Goal: Task Accomplishment & Management: Complete application form

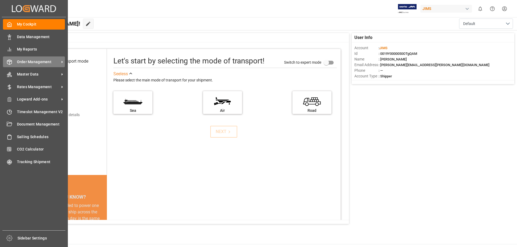
click at [23, 62] on span "Order Management" at bounding box center [38, 62] width 43 height 6
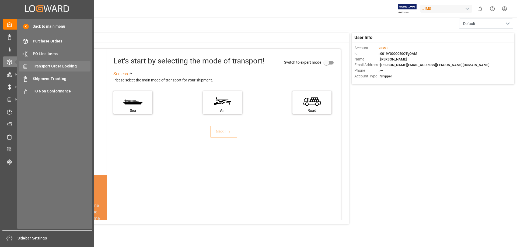
click at [62, 68] on span "Transport Order Booking" at bounding box center [62, 67] width 58 height 6
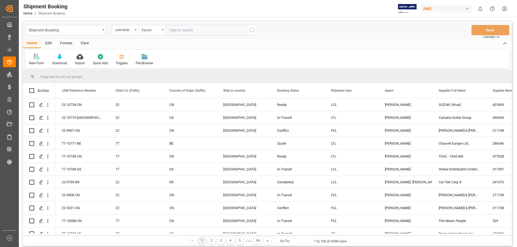
click at [199, 32] on input "text" at bounding box center [206, 30] width 81 height 10
type input "77-10764-us"
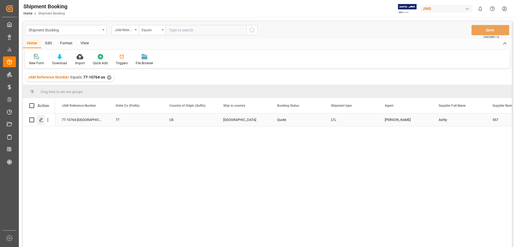
click at [43, 121] on icon "Press SPACE to select this row." at bounding box center [41, 120] width 4 height 4
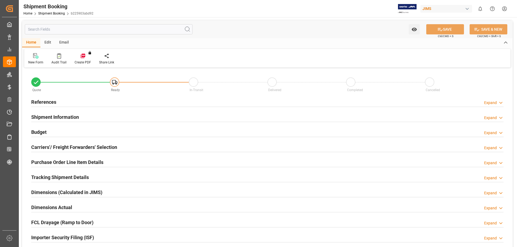
type input "0"
type input "28-08-2025"
click at [42, 102] on h2 "References" at bounding box center [43, 102] width 25 height 7
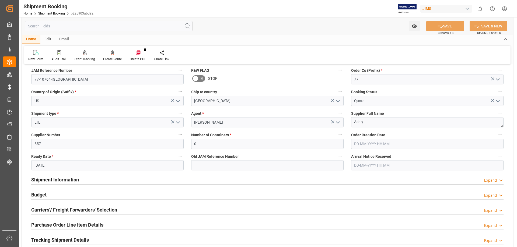
scroll to position [90, 0]
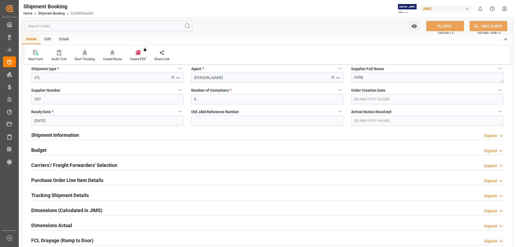
click at [39, 149] on h2 "Budget" at bounding box center [38, 150] width 15 height 7
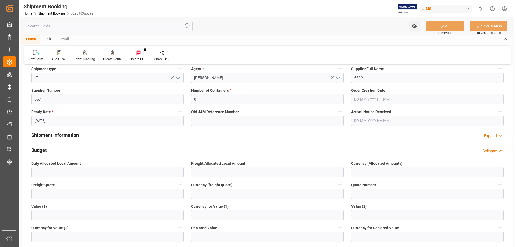
click at [43, 149] on h2 "Budget" at bounding box center [38, 150] width 15 height 7
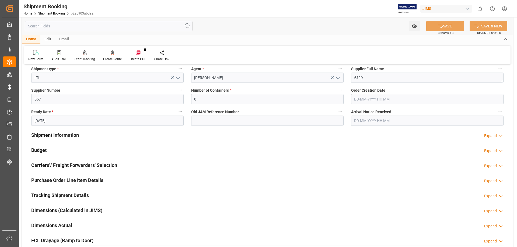
click at [57, 165] on h2 "Carriers'/ Freight Forwarders' Selection" at bounding box center [74, 165] width 86 height 7
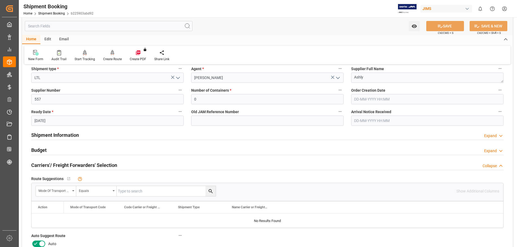
click at [36, 243] on icon at bounding box center [35, 244] width 6 height 6
click at [0, 0] on input "checkbox" at bounding box center [0, 0] width 0 height 0
click at [438, 25] on icon at bounding box center [440, 26] width 5 height 3
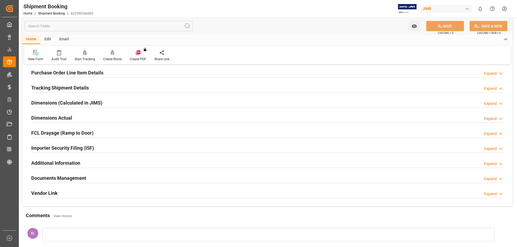
scroll to position [45, 0]
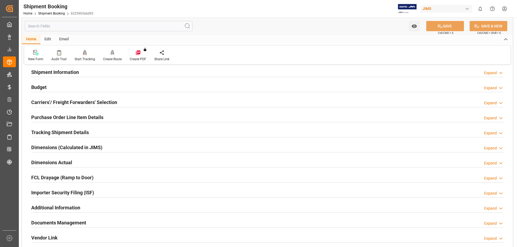
click at [44, 101] on h2 "Carriers'/ Freight Forwarders' Selection" at bounding box center [74, 102] width 86 height 7
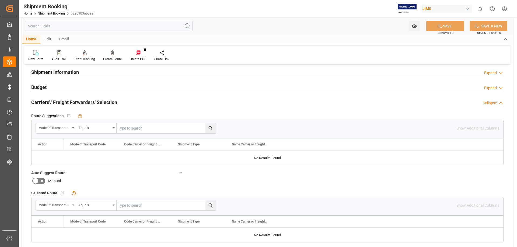
click at [44, 101] on h2 "Carriers'/ Freight Forwarders' Selection" at bounding box center [74, 102] width 86 height 7
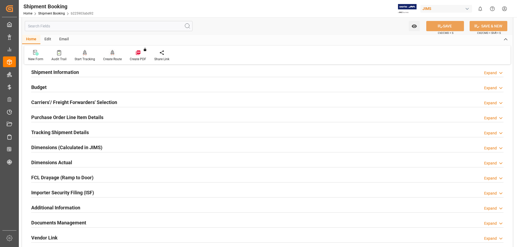
click at [114, 55] on div at bounding box center [112, 53] width 19 height 6
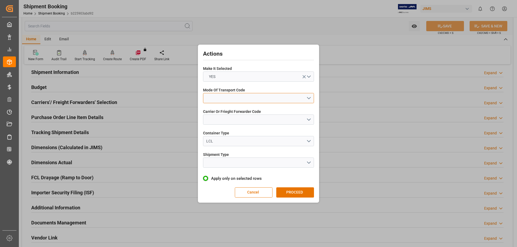
click at [212, 96] on button "open menu" at bounding box center [258, 98] width 111 height 10
click at [222, 111] on div "2- COURIER AIR" at bounding box center [258, 110] width 110 height 11
click at [221, 121] on button "open menu" at bounding box center [258, 120] width 111 height 10
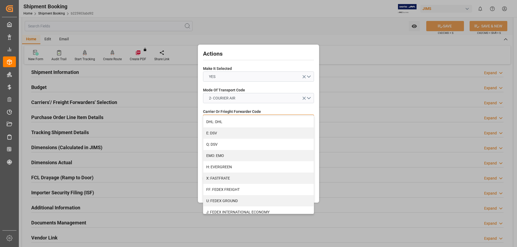
scroll to position [180, 0]
click at [242, 122] on div "J: FEDEX INTERNATIONAL ECONOMY" at bounding box center [258, 122] width 110 height 11
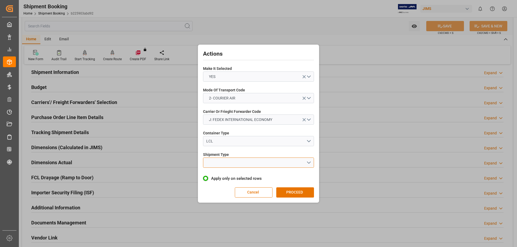
click at [235, 164] on button "open menu" at bounding box center [258, 163] width 111 height 10
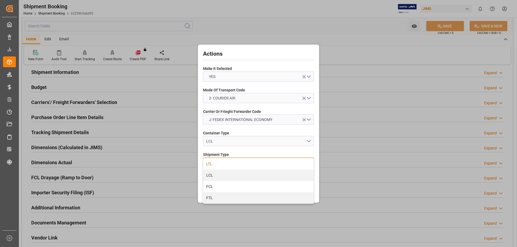
click at [228, 163] on div "LTL" at bounding box center [258, 164] width 110 height 11
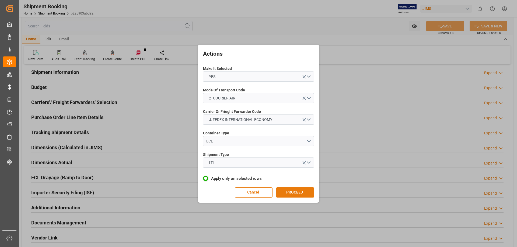
click at [291, 191] on button "PROCEED" at bounding box center [295, 193] width 38 height 10
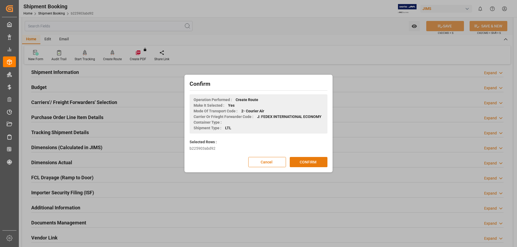
click at [303, 163] on button "CONFIRM" at bounding box center [309, 162] width 38 height 10
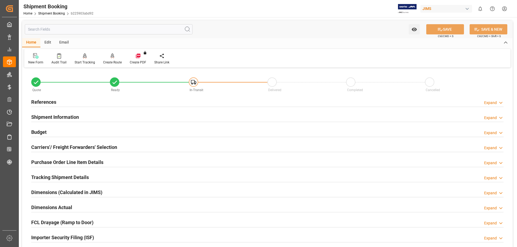
click at [51, 163] on h2 "Purchase Order Line Item Details" at bounding box center [67, 162] width 72 height 7
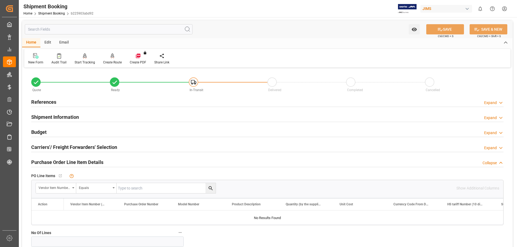
click at [51, 163] on h2 "Purchase Order Line Item Details" at bounding box center [67, 162] width 72 height 7
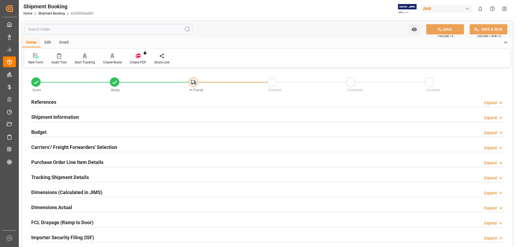
click at [63, 176] on h2 "Tracking Shipment Details" at bounding box center [60, 177] width 58 height 7
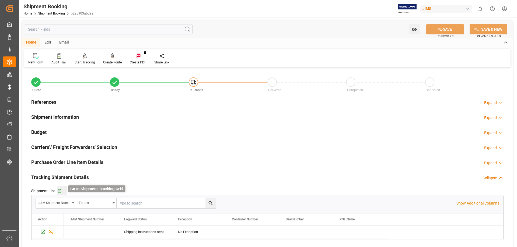
click at [61, 191] on icon "button" at bounding box center [59, 191] width 5 height 5
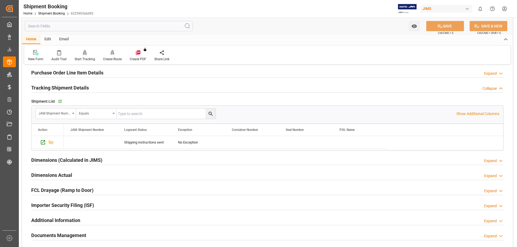
scroll to position [45, 0]
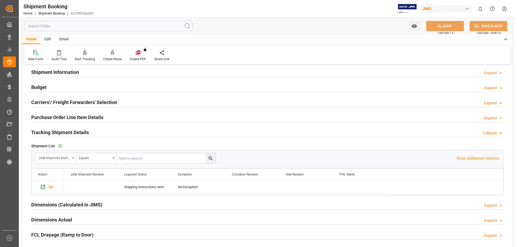
click at [51, 118] on h2 "Purchase Order Line Item Details" at bounding box center [67, 117] width 72 height 7
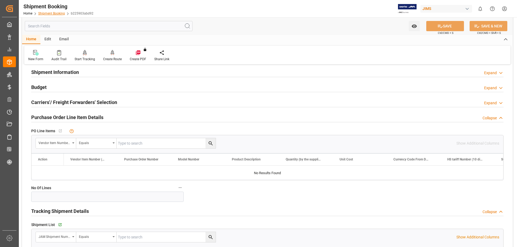
click at [54, 13] on link "Shipment Booking" at bounding box center [51, 14] width 27 height 4
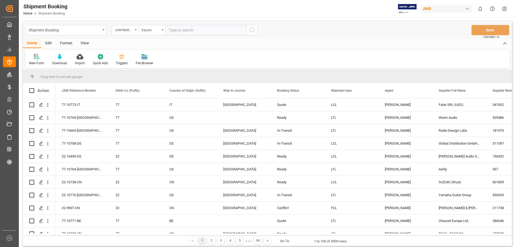
click at [39, 58] on icon at bounding box center [36, 56] width 5 height 5
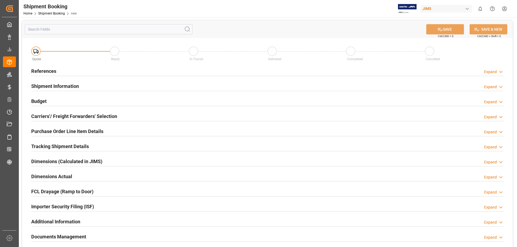
click at [48, 70] on h2 "References" at bounding box center [43, 71] width 25 height 7
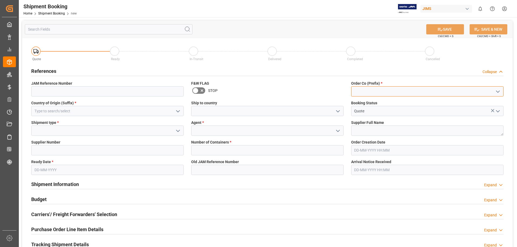
click at [392, 92] on input at bounding box center [427, 91] width 152 height 10
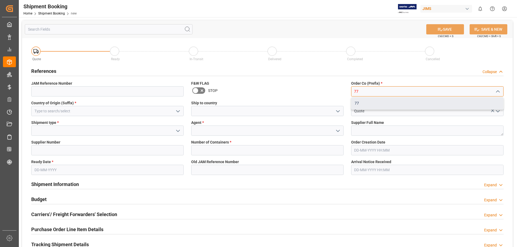
click at [380, 100] on div "77" at bounding box center [427, 103] width 152 height 12
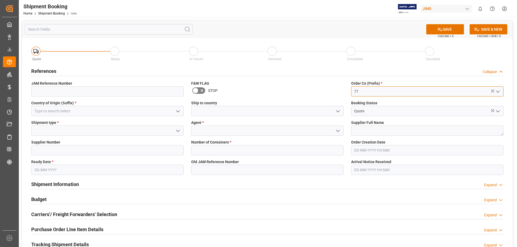
type input "77"
click at [214, 130] on input at bounding box center [267, 131] width 152 height 10
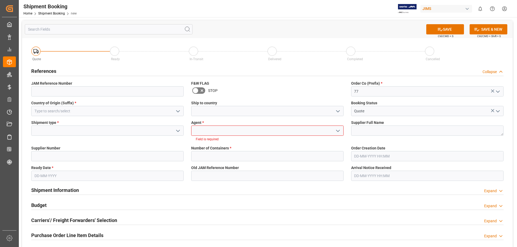
click at [336, 131] on icon "open menu" at bounding box center [338, 131] width 6 height 6
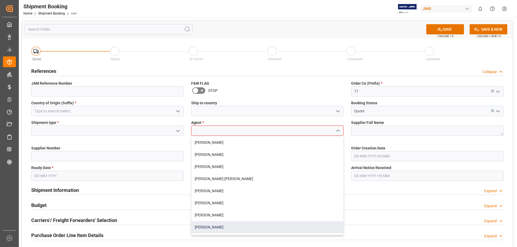
click at [229, 229] on div "[PERSON_NAME]" at bounding box center [267, 228] width 152 height 12
type input "[PERSON_NAME]"
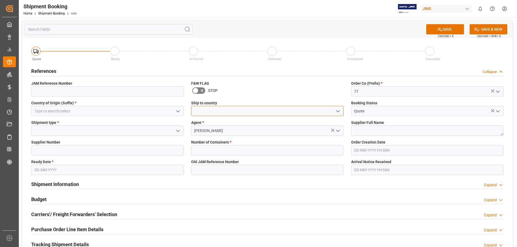
click at [268, 116] on input at bounding box center [267, 111] width 152 height 10
click at [338, 111] on icon "open menu" at bounding box center [338, 111] width 6 height 6
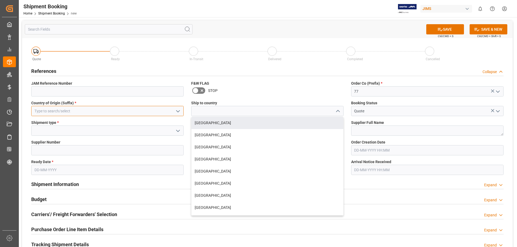
click at [58, 111] on input at bounding box center [107, 111] width 152 height 10
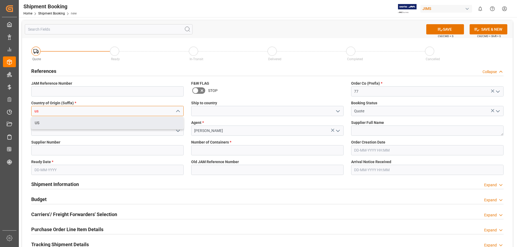
type input "us"
click at [121, 129] on div "US" at bounding box center [107, 123] width 152 height 13
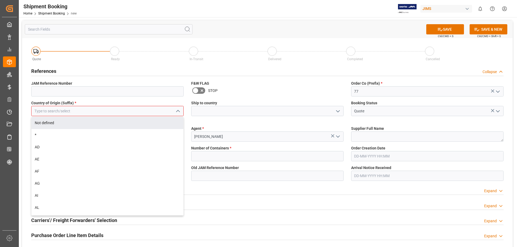
click at [76, 108] on input at bounding box center [107, 111] width 152 height 10
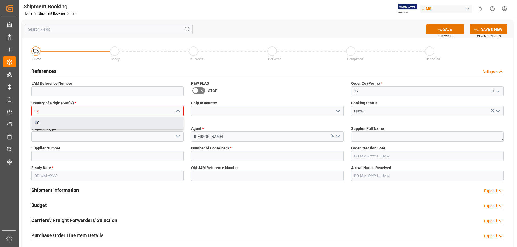
click at [53, 122] on div "US" at bounding box center [108, 123] width 152 height 12
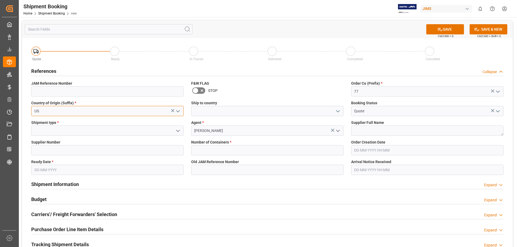
type input "US"
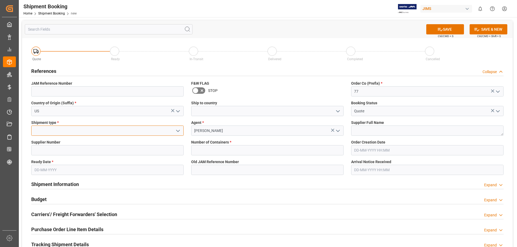
click at [48, 133] on input at bounding box center [107, 131] width 152 height 10
type input "1129"
click at [58, 152] on div "Quote Ready In-Transit Delivered Completed Cancelled References Collapse JAM Re…" at bounding box center [267, 200] width 491 height 325
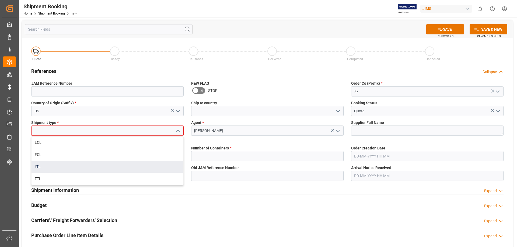
click at [40, 167] on div "LTL" at bounding box center [108, 167] width 152 height 12
type input "LTL"
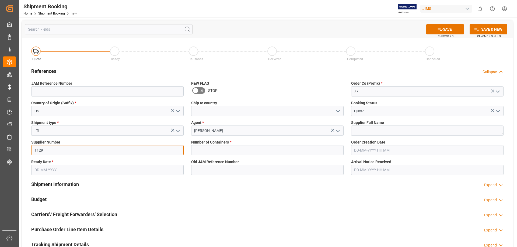
type input "1129"
click at [51, 169] on input "text" at bounding box center [107, 170] width 152 height 10
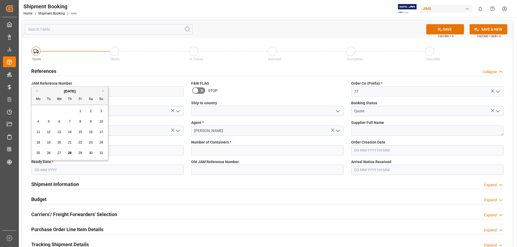
click at [104, 91] on button "Next Month" at bounding box center [103, 90] width 3 height 3
click at [79, 111] on div "5" at bounding box center [80, 111] width 7 height 6
type input "[DATE]"
click at [219, 152] on input "text" at bounding box center [267, 150] width 152 height 10
type input "0"
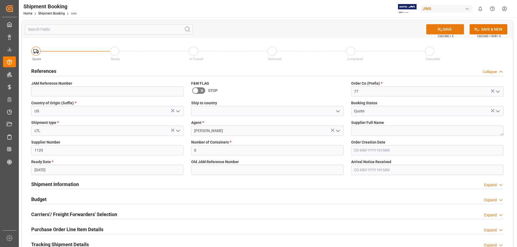
click at [444, 29] on button "SAVE" at bounding box center [445, 29] width 38 height 10
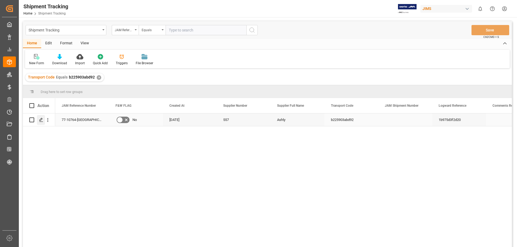
click at [40, 122] on icon "Press SPACE to select this row." at bounding box center [41, 120] width 4 height 4
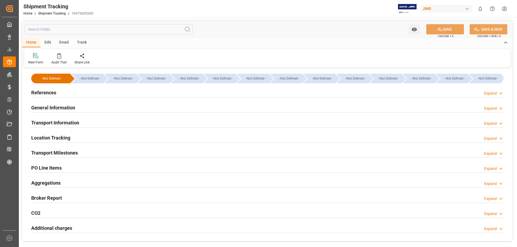
type input "27-08-2025"
click at [47, 93] on h2 "References" at bounding box center [43, 92] width 25 height 7
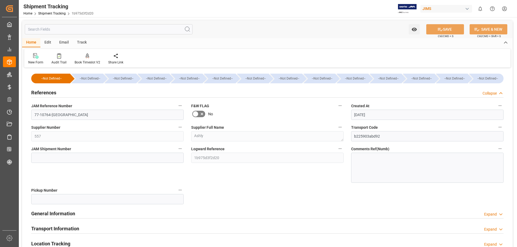
click at [47, 93] on h2 "References" at bounding box center [43, 92] width 25 height 7
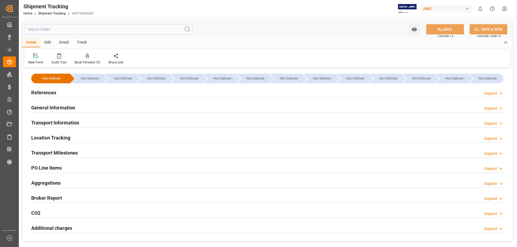
click at [47, 107] on h2 "General Information" at bounding box center [53, 107] width 44 height 7
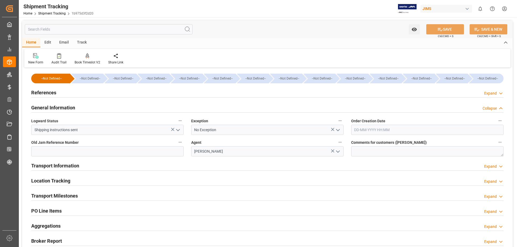
click at [47, 107] on h2 "General Information" at bounding box center [53, 107] width 44 height 7
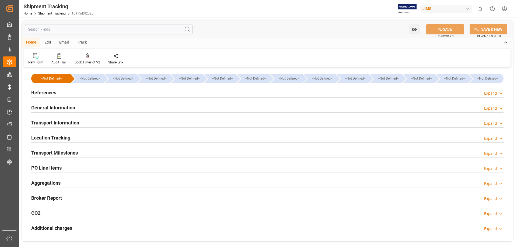
click at [47, 125] on h2 "Transport Information" at bounding box center [55, 122] width 48 height 7
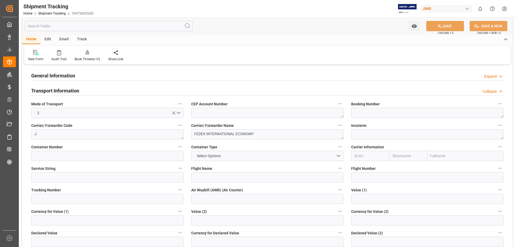
scroll to position [45, 0]
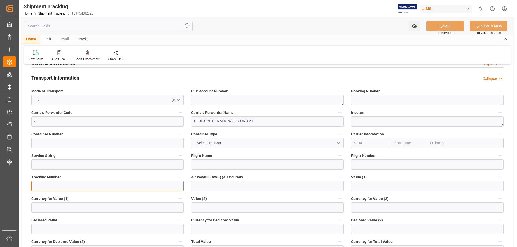
click at [116, 186] on input at bounding box center [107, 186] width 152 height 10
click at [51, 188] on input at bounding box center [107, 186] width 152 height 10
paste input "883928651091"
type input "883928651091"
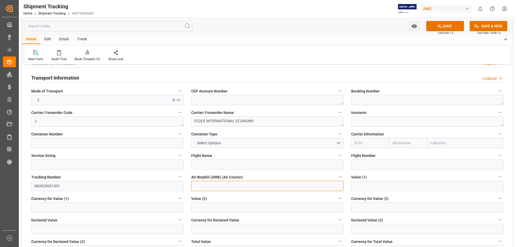
click at [201, 185] on input at bounding box center [267, 186] width 152 height 10
paste input "883928651091"
type input "883928651091"
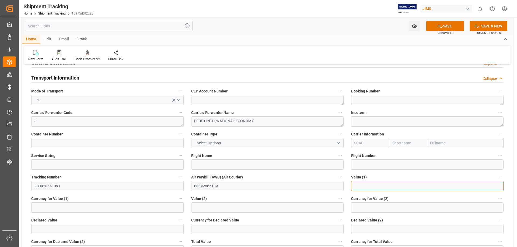
click at [364, 186] on input "text" at bounding box center [427, 186] width 152 height 10
click at [446, 27] on button "SAVE" at bounding box center [445, 26] width 38 height 10
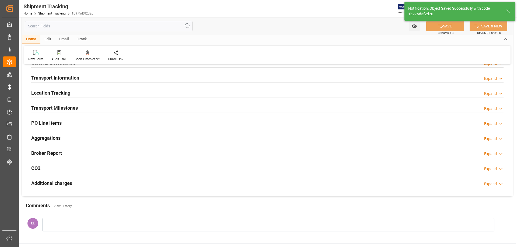
click at [49, 107] on h2 "Transport Milestones" at bounding box center [54, 107] width 47 height 7
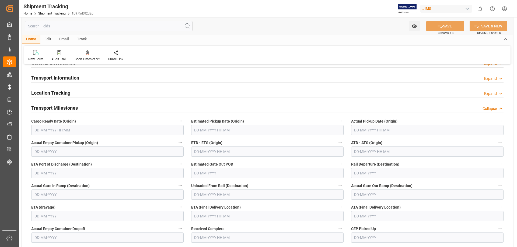
click at [57, 130] on input "text" at bounding box center [107, 130] width 152 height 10
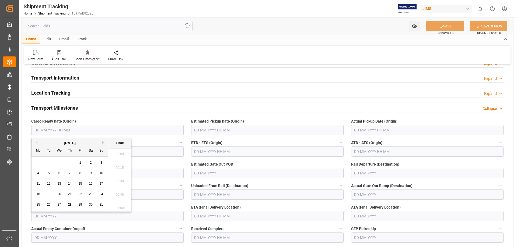
scroll to position [473, 0]
click at [59, 206] on span "27" at bounding box center [59, 205] width 4 height 4
type input "27-08-2025 00:00"
click at [201, 130] on input "text" at bounding box center [267, 130] width 152 height 10
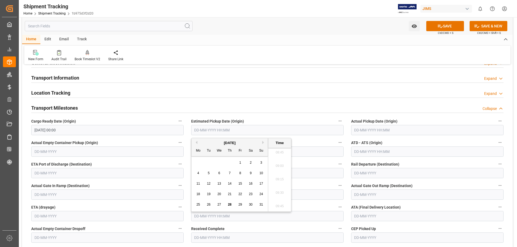
click at [229, 204] on span "28" at bounding box center [230, 205] width 4 height 4
type input "28-08-2025 00:00"
click at [447, 28] on button "SAVE" at bounding box center [445, 26] width 38 height 10
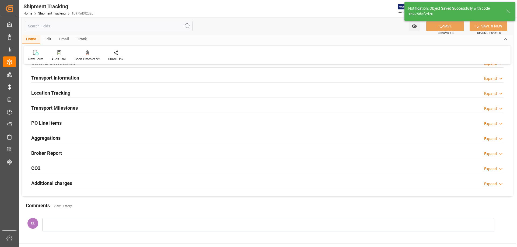
scroll to position [0, 0]
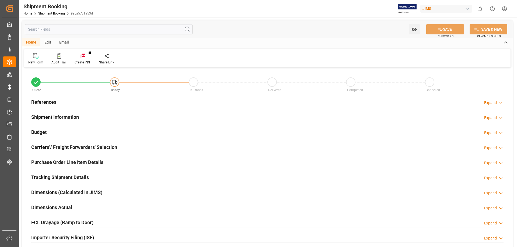
type input "0"
type input "[DATE]"
click at [49, 103] on h2 "References" at bounding box center [43, 102] width 25 height 7
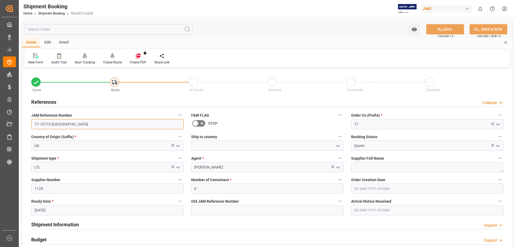
drag, startPoint x: 56, startPoint y: 126, endPoint x: 25, endPoint y: 126, distance: 31.0
click at [25, 126] on div "Quote Ready In-Transit Delivered Completed Cancelled References Collapse JAM Re…" at bounding box center [267, 236] width 491 height 335
